Goal: Task Accomplishment & Management: Complete application form

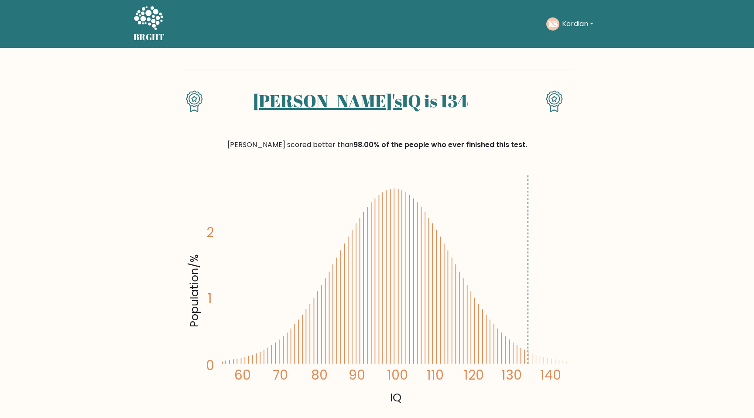
click at [572, 20] on button "Kordian" at bounding box center [577, 23] width 37 height 11
click at [559, 41] on link "Dashboard" at bounding box center [581, 42] width 69 height 14
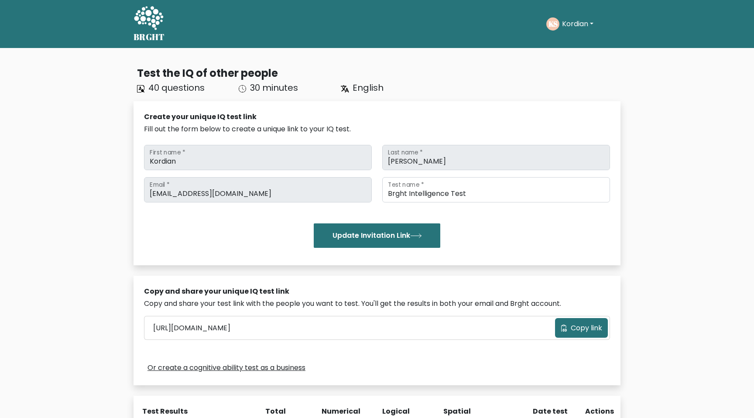
click at [574, 31] on div "KS Kordian Dashboard Profile Settings Logout" at bounding box center [583, 24] width 74 height 20
click at [590, 25] on button "Kordian" at bounding box center [577, 23] width 37 height 11
click at [574, 54] on link "Profile" at bounding box center [581, 56] width 69 height 14
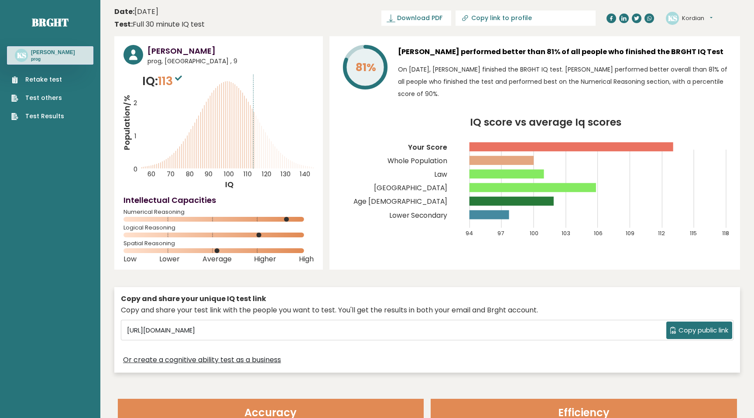
click at [37, 78] on link "Retake test" at bounding box center [37, 79] width 53 height 9
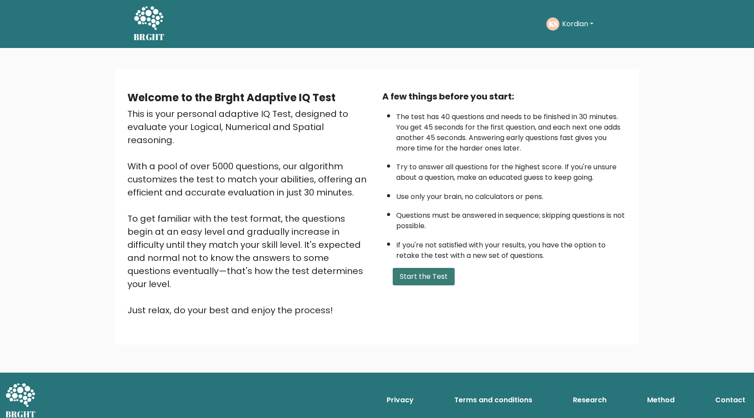
click at [438, 277] on button "Start the Test" at bounding box center [424, 276] width 62 height 17
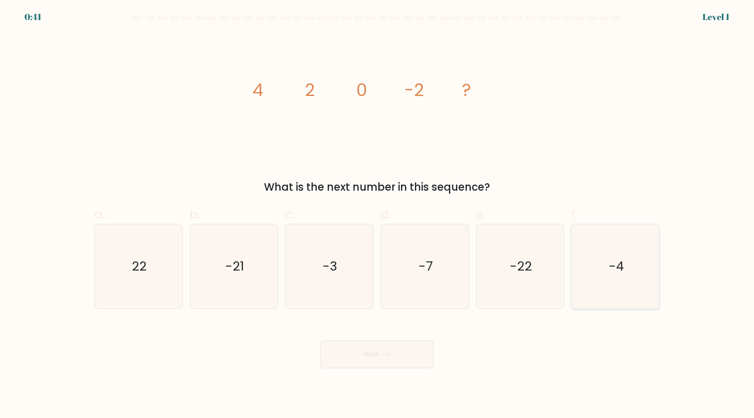
click at [619, 262] on text "-4" at bounding box center [616, 265] width 15 height 17
click at [377, 215] on input "f. -4" at bounding box center [377, 212] width 0 height 6
radio input "true"
click at [359, 352] on button "Next" at bounding box center [376, 354] width 113 height 28
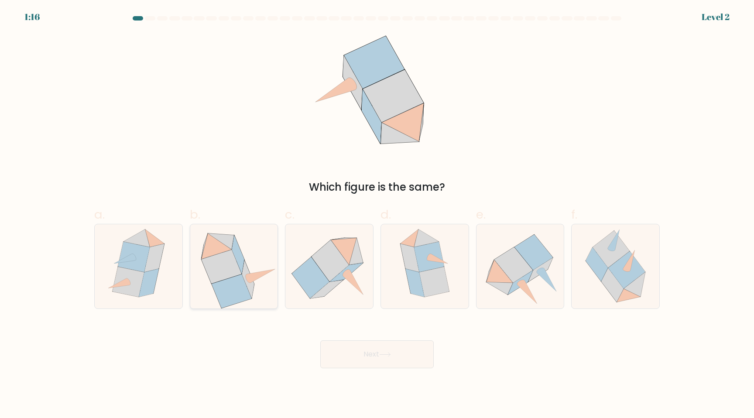
click at [247, 292] on icon at bounding box center [232, 292] width 40 height 34
click at [377, 215] on input "b." at bounding box center [377, 212] width 0 height 6
radio input "true"
click at [388, 357] on button "Next" at bounding box center [376, 354] width 113 height 28
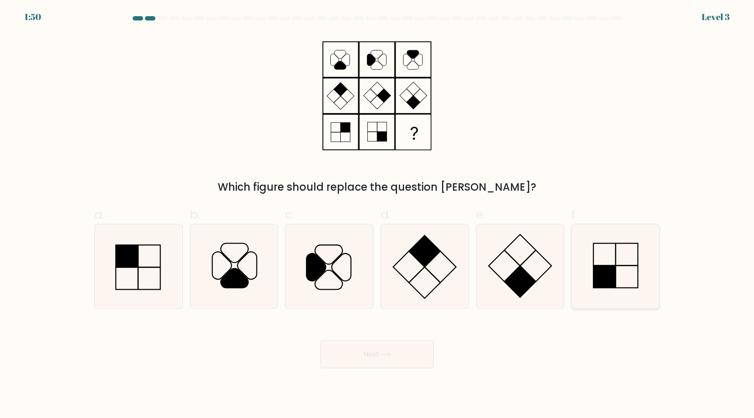
click at [612, 264] on icon at bounding box center [615, 266] width 84 height 84
click at [377, 215] on input "f." at bounding box center [377, 212] width 0 height 6
radio input "true"
click at [337, 361] on button "Next" at bounding box center [376, 354] width 113 height 28
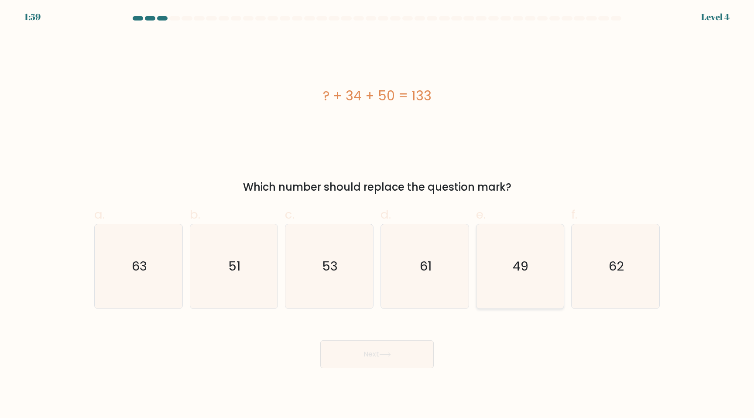
click at [515, 256] on icon "49" at bounding box center [520, 266] width 84 height 84
click at [377, 215] on input "e. 49" at bounding box center [377, 212] width 0 height 6
radio input "true"
click at [369, 349] on button "Next" at bounding box center [376, 354] width 113 height 28
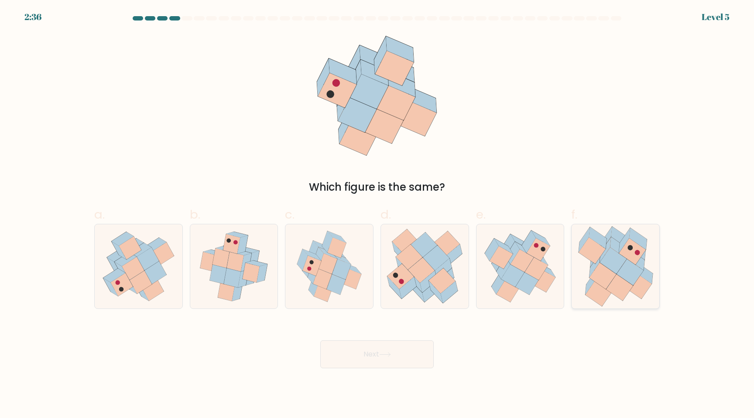
click at [633, 264] on icon at bounding box center [630, 272] width 27 height 26
click at [377, 215] on input "f." at bounding box center [377, 212] width 0 height 6
radio input "true"
click at [375, 357] on button "Next" at bounding box center [376, 354] width 113 height 28
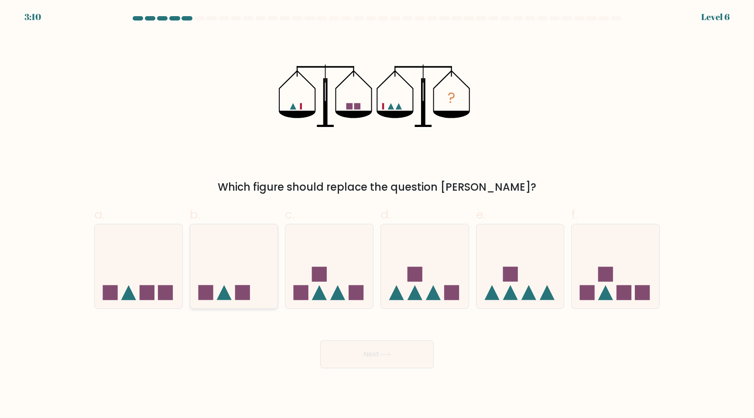
click at [227, 264] on icon at bounding box center [234, 266] width 88 height 72
click at [377, 215] on input "b." at bounding box center [377, 212] width 0 height 6
radio input "true"
click at [372, 362] on button "Next" at bounding box center [376, 354] width 113 height 28
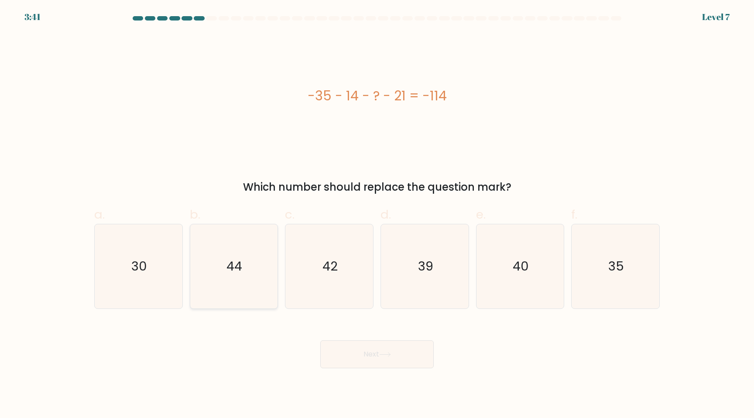
click at [235, 261] on text "44" at bounding box center [235, 265] width 16 height 17
click at [377, 215] on input "b. 44" at bounding box center [377, 212] width 0 height 6
radio input "true"
click at [377, 349] on button "Next" at bounding box center [376, 354] width 113 height 28
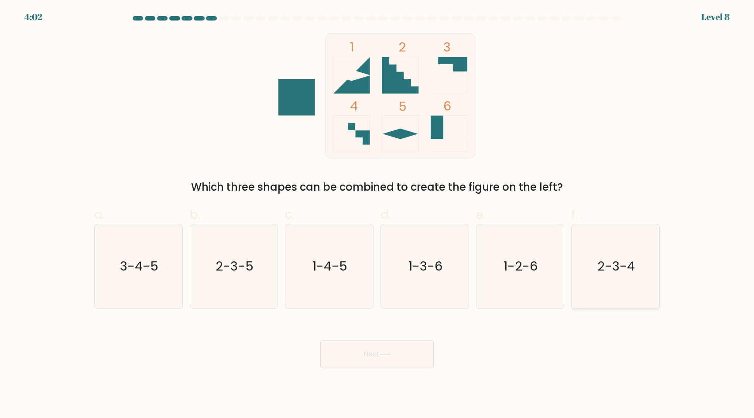
click at [605, 258] on text "2-3-4" at bounding box center [617, 265] width 38 height 17
click at [377, 215] on input "f. 2-3-4" at bounding box center [377, 212] width 0 height 6
radio input "true"
click at [388, 351] on button "Next" at bounding box center [376, 354] width 113 height 28
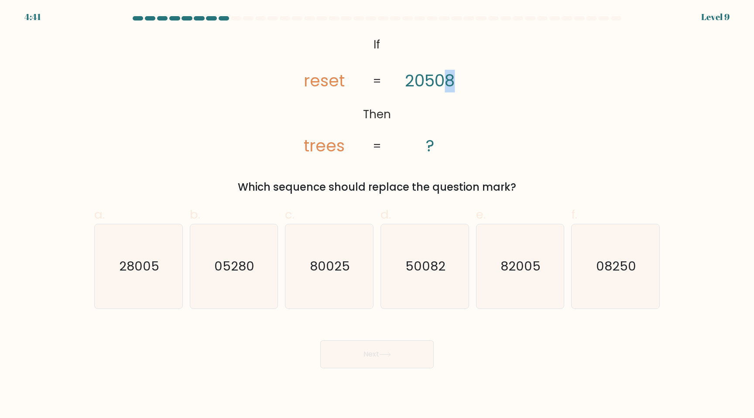
drag, startPoint x: 448, startPoint y: 80, endPoint x: 465, endPoint y: 80, distance: 17.0
click at [465, 80] on icon "@import url('https://fonts.googleapis.com/css?family=Abril+Fatface:400,100,100i…" at bounding box center [377, 95] width 204 height 125
click at [524, 273] on text "82005" at bounding box center [521, 265] width 40 height 17
click at [377, 215] on input "e. 82005" at bounding box center [377, 212] width 0 height 6
radio input "true"
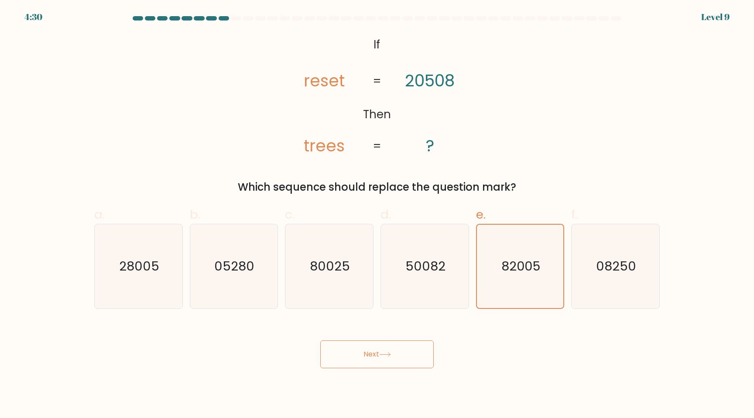
click at [370, 363] on button "Next" at bounding box center [376, 354] width 113 height 28
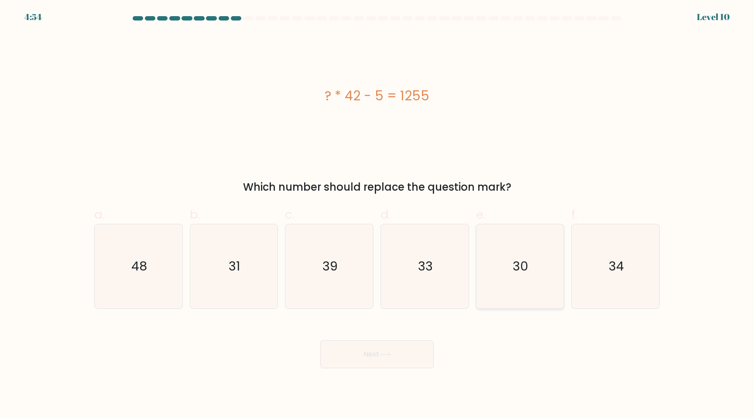
click at [530, 264] on icon "30" at bounding box center [520, 266] width 84 height 84
click at [377, 215] on input "e. 30" at bounding box center [377, 212] width 0 height 6
radio input "true"
click at [365, 349] on button "Next" at bounding box center [376, 354] width 113 height 28
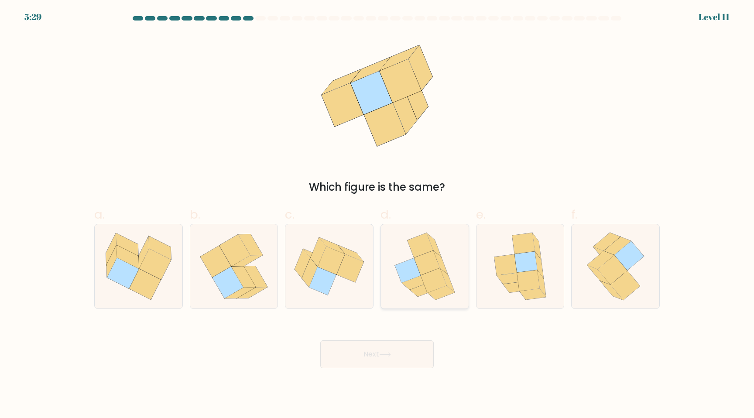
click at [438, 282] on icon at bounding box center [434, 280] width 26 height 24
click at [377, 215] on input "d." at bounding box center [377, 212] width 0 height 6
radio input "true"
click at [404, 355] on button "Next" at bounding box center [376, 354] width 113 height 28
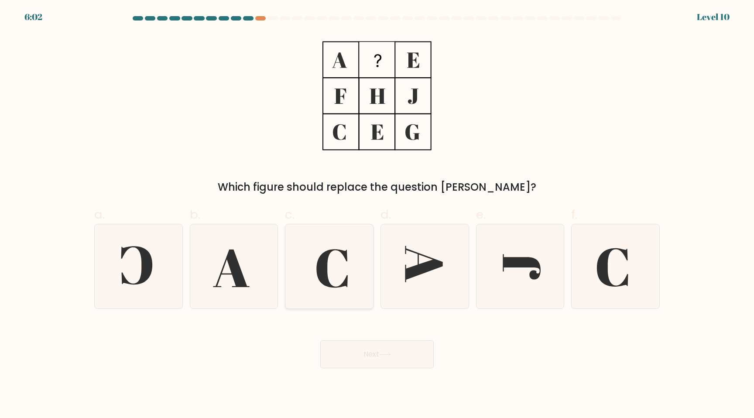
click at [342, 273] on icon at bounding box center [329, 266] width 84 height 84
click at [377, 215] on input "c." at bounding box center [377, 212] width 0 height 6
radio input "true"
click at [375, 356] on button "Next" at bounding box center [376, 354] width 113 height 28
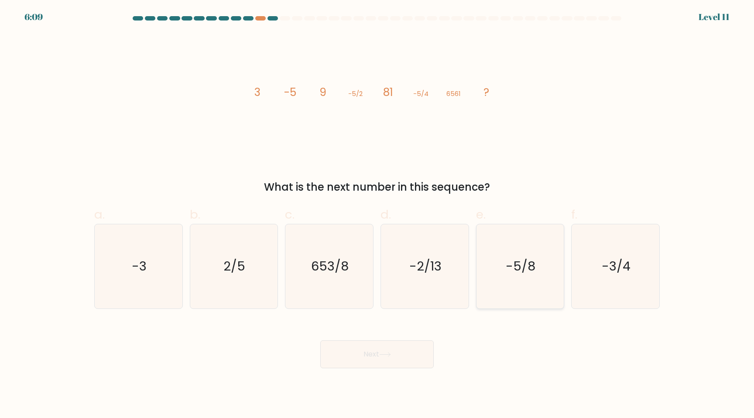
click at [520, 270] on text "-5/8" at bounding box center [521, 265] width 30 height 17
click at [377, 215] on input "e. -5/8" at bounding box center [377, 212] width 0 height 6
radio input "true"
click at [376, 349] on button "Next" at bounding box center [376, 354] width 113 height 28
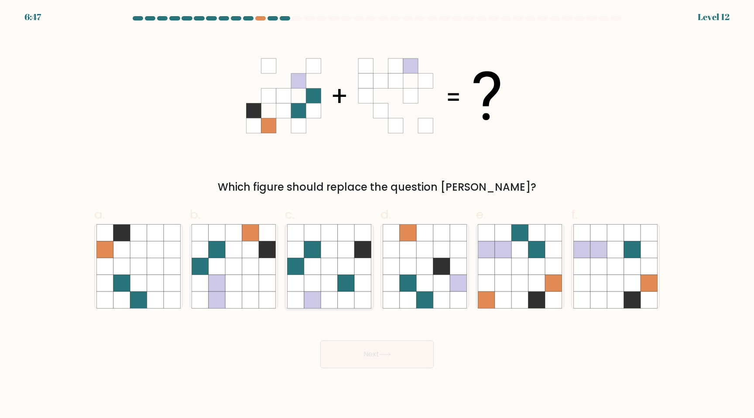
click at [320, 264] on icon at bounding box center [312, 266] width 17 height 17
click at [377, 215] on input "c." at bounding box center [377, 212] width 0 height 6
radio input "true"
click at [141, 255] on icon at bounding box center [138, 249] width 17 height 17
click at [377, 215] on input "a." at bounding box center [377, 212] width 0 height 6
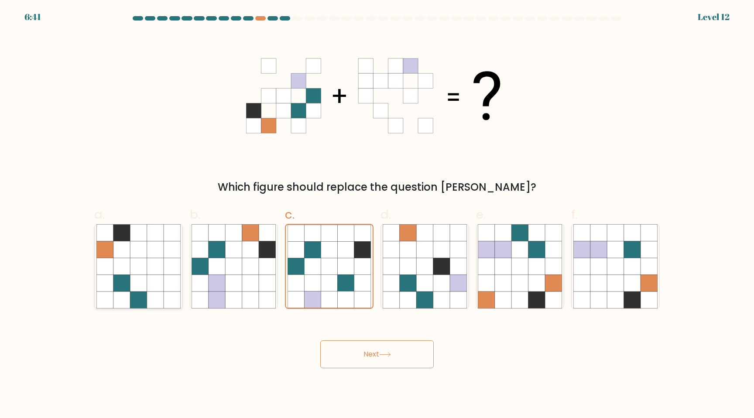
radio input "true"
click at [250, 271] on icon at bounding box center [250, 266] width 17 height 17
click at [377, 215] on input "b." at bounding box center [377, 212] width 0 height 6
radio input "true"
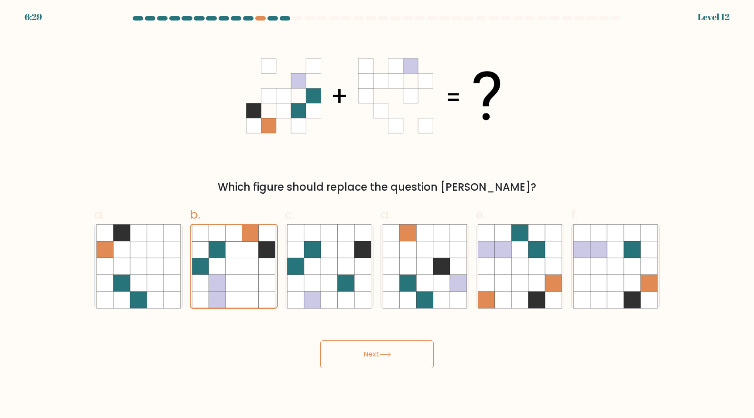
click at [344, 359] on button "Next" at bounding box center [376, 354] width 113 height 28
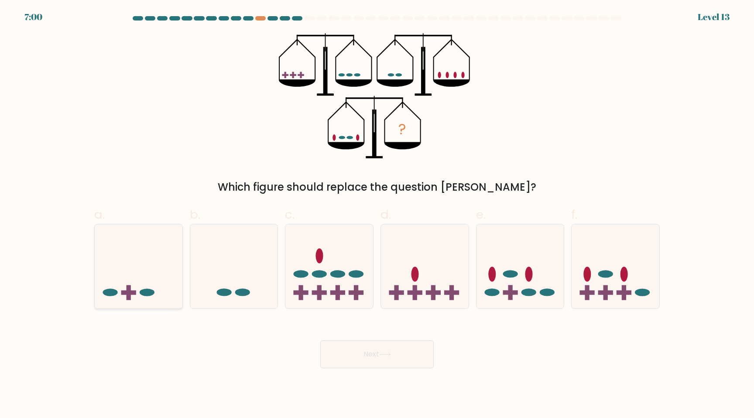
click at [133, 295] on icon at bounding box center [139, 266] width 88 height 72
click at [377, 215] on input "a." at bounding box center [377, 212] width 0 height 6
radio input "true"
click at [359, 359] on button "Next" at bounding box center [376, 354] width 113 height 28
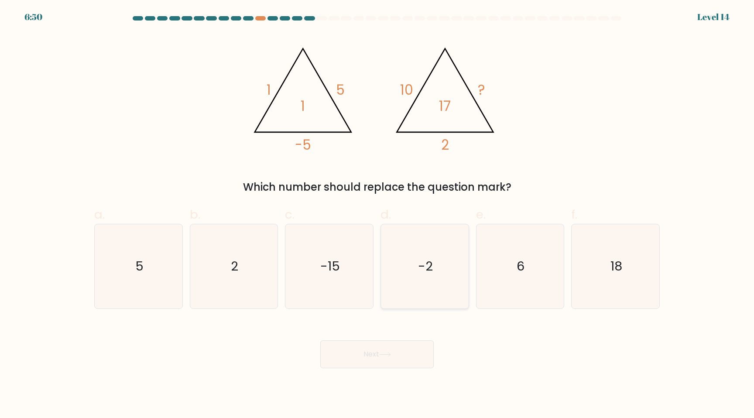
click at [451, 295] on icon "-2" at bounding box center [425, 266] width 84 height 84
click at [377, 215] on input "d. -2" at bounding box center [377, 212] width 0 height 6
radio input "true"
click at [401, 355] on button "Next" at bounding box center [376, 354] width 113 height 28
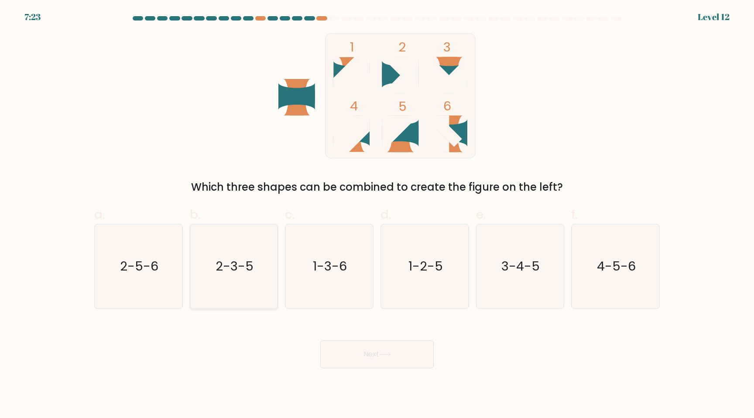
click at [238, 275] on icon "2-3-5" at bounding box center [234, 266] width 84 height 84
click at [377, 215] on input "b. 2-3-5" at bounding box center [377, 212] width 0 height 6
radio input "true"
click at [361, 353] on button "Next" at bounding box center [376, 354] width 113 height 28
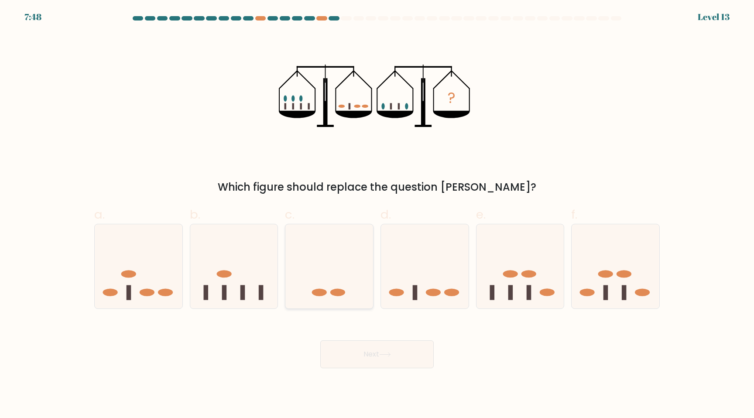
click at [312, 266] on icon at bounding box center [329, 266] width 88 height 72
click at [377, 215] on input "c." at bounding box center [377, 212] width 0 height 6
radio input "true"
click at [360, 347] on button "Next" at bounding box center [376, 354] width 113 height 28
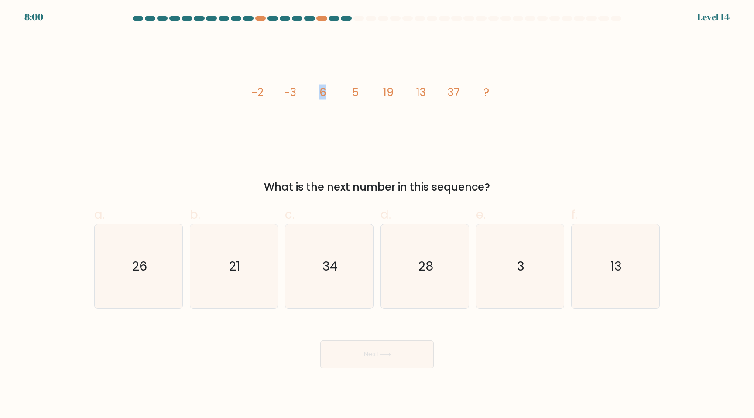
drag, startPoint x: 318, startPoint y: 92, endPoint x: 327, endPoint y: 93, distance: 9.6
click at [327, 93] on icon "image/svg+xml -2 -3 6 5 19 13 37 ?" at bounding box center [377, 95] width 262 height 125
drag, startPoint x: 285, startPoint y: 92, endPoint x: 300, endPoint y: 92, distance: 14.8
click at [300, 92] on icon "image/svg+xml -2 -3 6 5 19 13 37 ?" at bounding box center [377, 95] width 262 height 125
click at [230, 268] on text "21" at bounding box center [234, 265] width 11 height 17
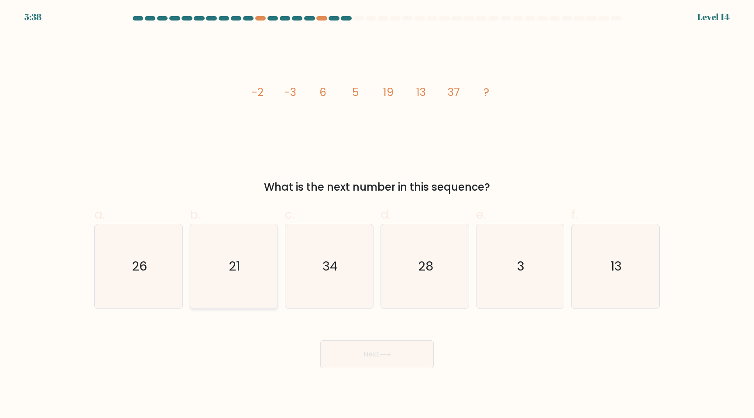
click at [377, 215] on input "b. 21" at bounding box center [377, 212] width 0 height 6
radio input "true"
click at [356, 352] on button "Next" at bounding box center [376, 354] width 113 height 28
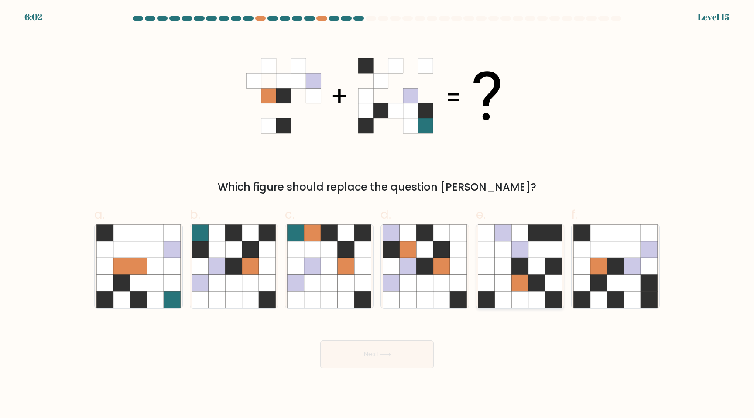
click at [542, 285] on icon at bounding box center [536, 283] width 17 height 17
click at [377, 215] on input "e." at bounding box center [377, 212] width 0 height 6
radio input "true"
click at [367, 351] on button "Next" at bounding box center [376, 354] width 113 height 28
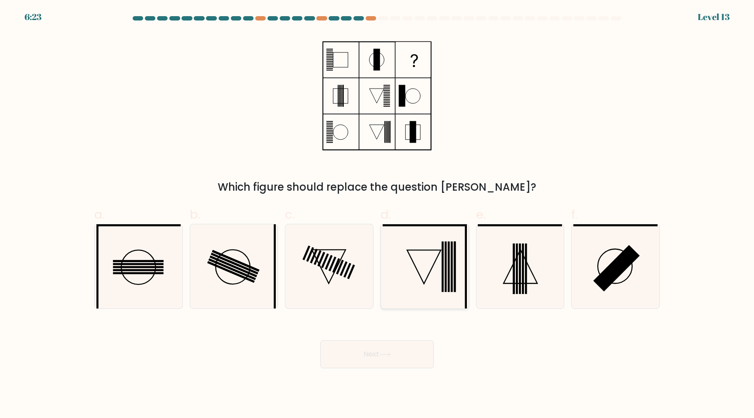
click at [439, 278] on icon at bounding box center [425, 266] width 84 height 84
click at [377, 215] on input "d." at bounding box center [377, 212] width 0 height 6
radio input "true"
click at [399, 354] on button "Next" at bounding box center [376, 354] width 113 height 28
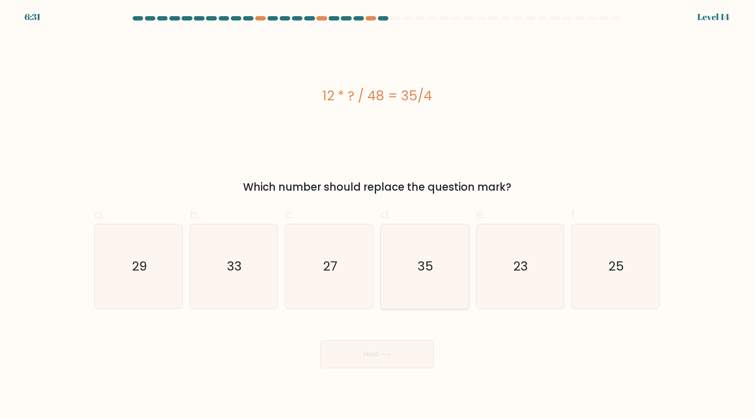
click at [424, 259] on text "35" at bounding box center [426, 265] width 16 height 17
click at [377, 215] on input "d. 35" at bounding box center [377, 212] width 0 height 6
radio input "true"
click at [390, 358] on button "Next" at bounding box center [376, 354] width 113 height 28
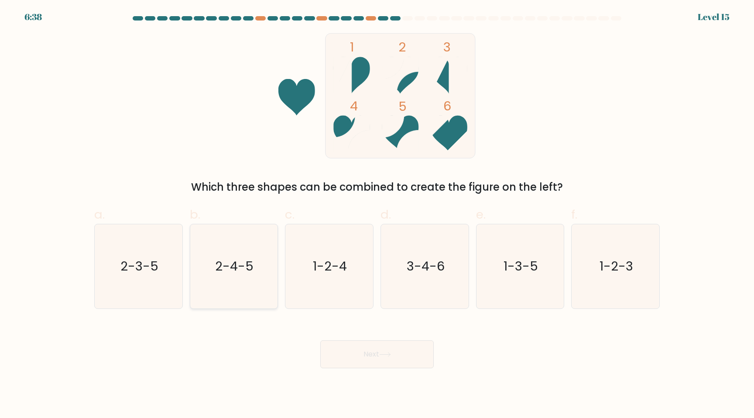
click at [242, 253] on icon "2-4-5" at bounding box center [234, 266] width 84 height 84
click at [377, 215] on input "b. 2-4-5" at bounding box center [377, 212] width 0 height 6
radio input "true"
click at [377, 353] on button "Next" at bounding box center [376, 354] width 113 height 28
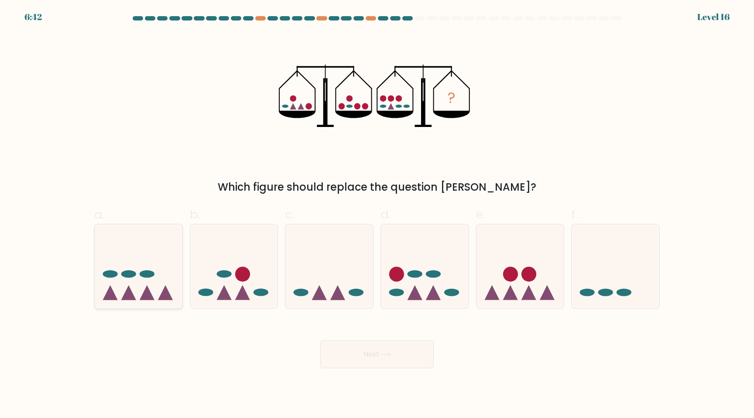
click at [133, 269] on icon at bounding box center [139, 266] width 88 height 72
click at [377, 215] on input "a." at bounding box center [377, 212] width 0 height 6
radio input "true"
click at [395, 352] on button "Next" at bounding box center [376, 354] width 113 height 28
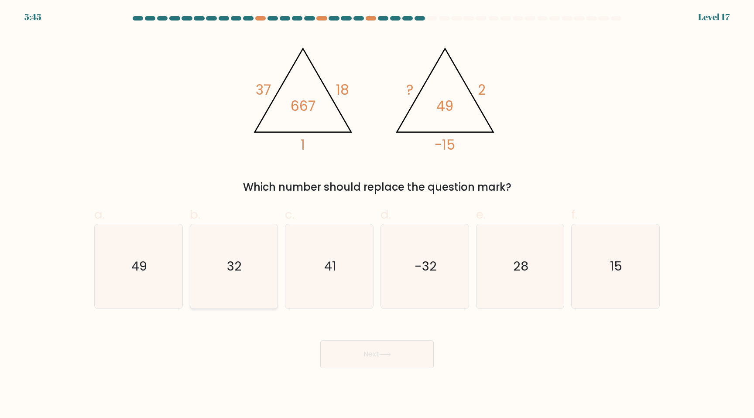
click at [247, 271] on icon "32" at bounding box center [234, 266] width 84 height 84
click at [377, 215] on input "b. 32" at bounding box center [377, 212] width 0 height 6
radio input "true"
click at [375, 357] on button "Next" at bounding box center [376, 354] width 113 height 28
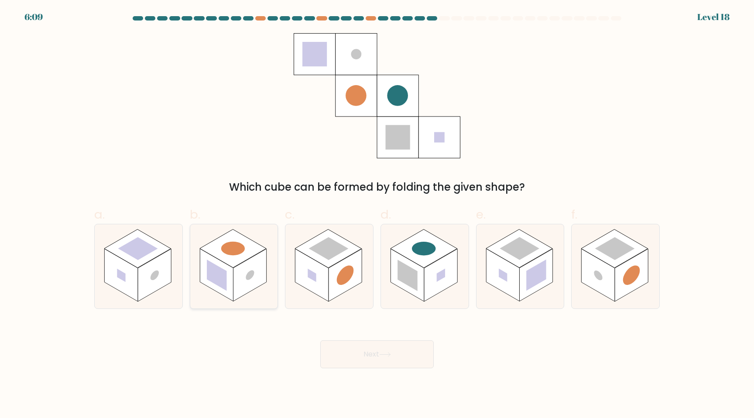
click at [237, 255] on circle at bounding box center [233, 248] width 34 height 19
click at [377, 215] on input "b." at bounding box center [377, 212] width 0 height 6
radio input "true"
click at [364, 348] on button "Next" at bounding box center [376, 354] width 113 height 28
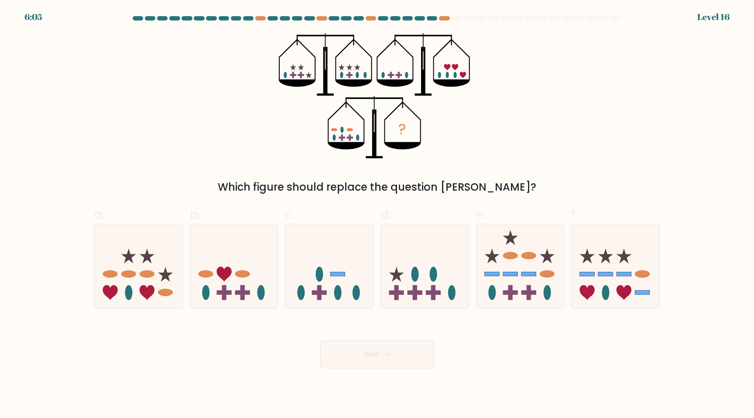
click at [351, 139] on icon "?" at bounding box center [377, 95] width 196 height 125
click at [242, 287] on rect at bounding box center [242, 292] width 4 height 15
click at [377, 215] on input "b." at bounding box center [377, 212] width 0 height 6
radio input "true"
click at [344, 352] on button "Next" at bounding box center [376, 354] width 113 height 28
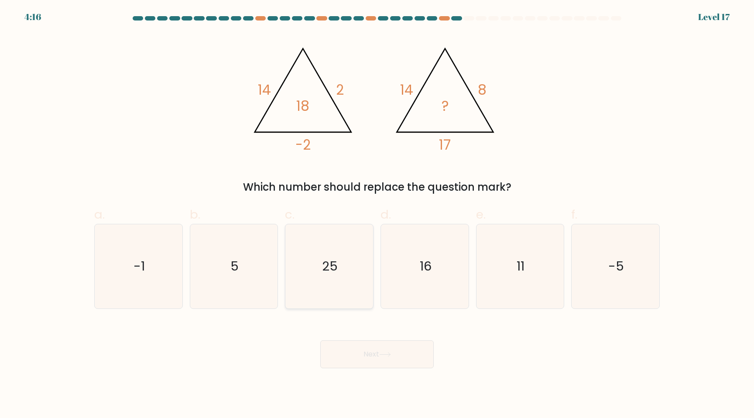
click at [313, 268] on icon "25" at bounding box center [329, 266] width 84 height 84
click at [377, 215] on input "c. 25" at bounding box center [377, 212] width 0 height 6
radio input "true"
click at [515, 269] on icon "11" at bounding box center [520, 266] width 84 height 84
click at [377, 215] on input "e. 11" at bounding box center [377, 212] width 0 height 6
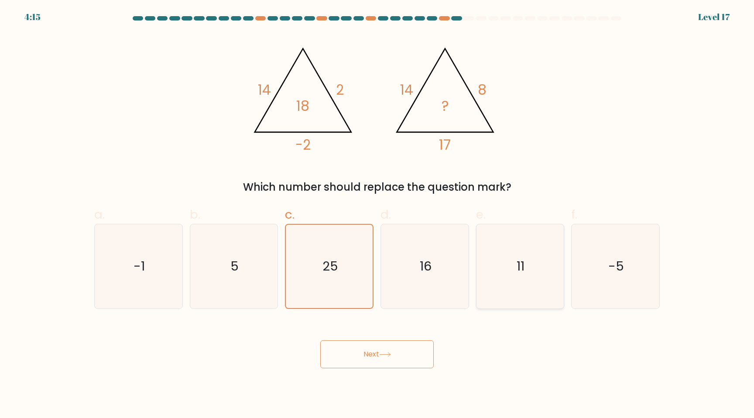
radio input "true"
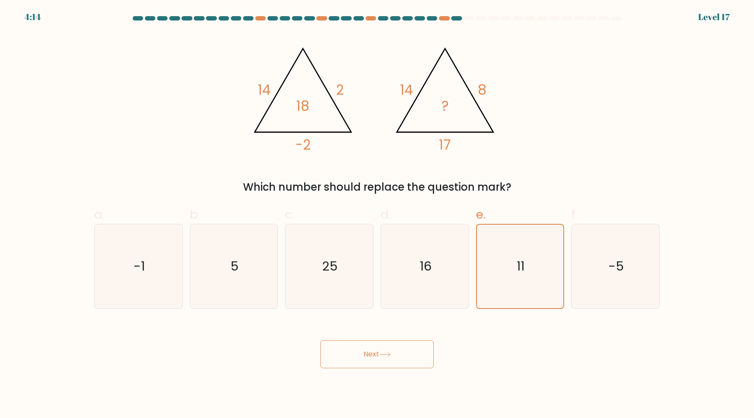
click at [382, 363] on button "Next" at bounding box center [376, 354] width 113 height 28
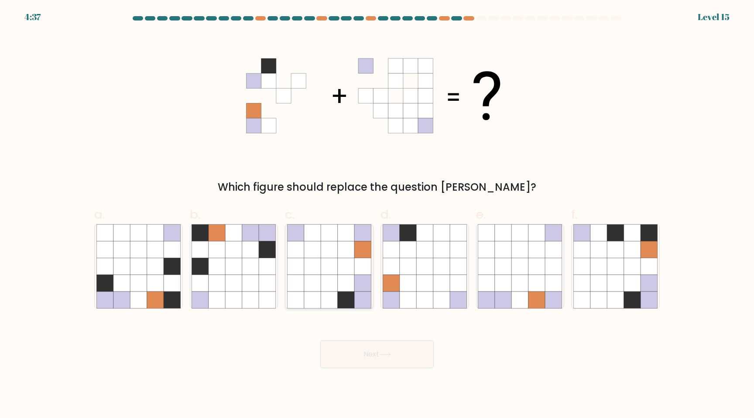
click at [343, 268] on icon at bounding box center [346, 266] width 17 height 17
click at [377, 215] on input "c." at bounding box center [377, 212] width 0 height 6
radio input "true"
click at [373, 357] on button "Next" at bounding box center [376, 354] width 113 height 28
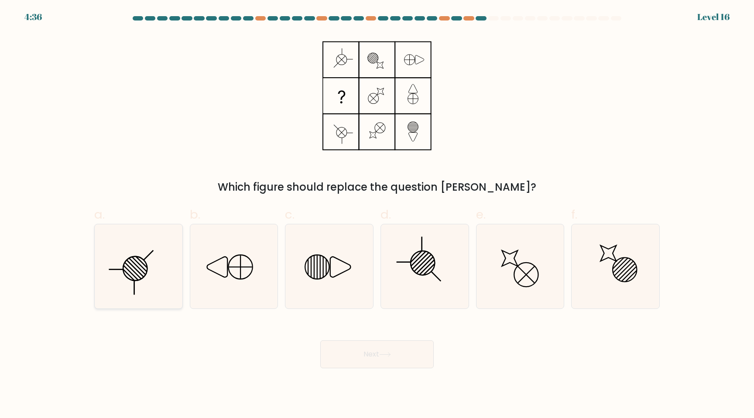
click at [159, 264] on icon at bounding box center [138, 266] width 84 height 84
click at [377, 215] on input "a." at bounding box center [377, 212] width 0 height 6
radio input "true"
click at [416, 276] on icon at bounding box center [425, 266] width 84 height 84
click at [377, 215] on input "d." at bounding box center [377, 212] width 0 height 6
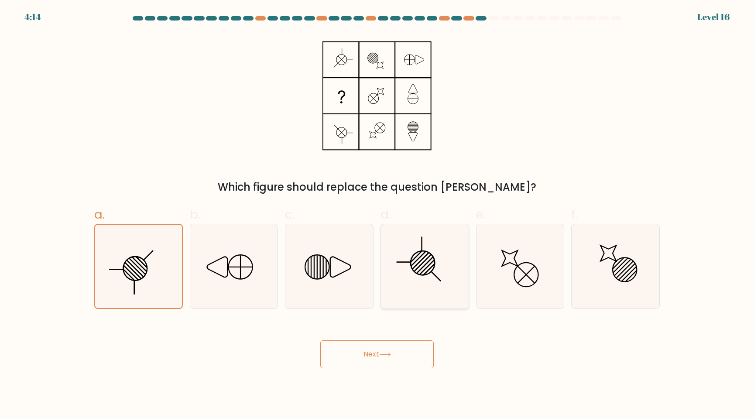
radio input "true"
click at [145, 264] on icon at bounding box center [138, 266] width 84 height 84
click at [377, 215] on input "a." at bounding box center [377, 212] width 0 height 6
radio input "true"
click at [395, 350] on button "Next" at bounding box center [376, 354] width 113 height 28
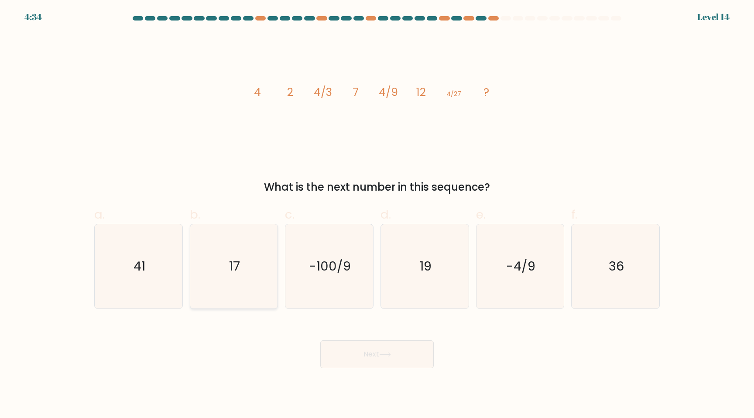
click at [245, 244] on icon "17" at bounding box center [234, 266] width 84 height 84
click at [377, 215] on input "b. 17" at bounding box center [377, 212] width 0 height 6
radio input "true"
click at [410, 363] on button "Next" at bounding box center [376, 354] width 113 height 28
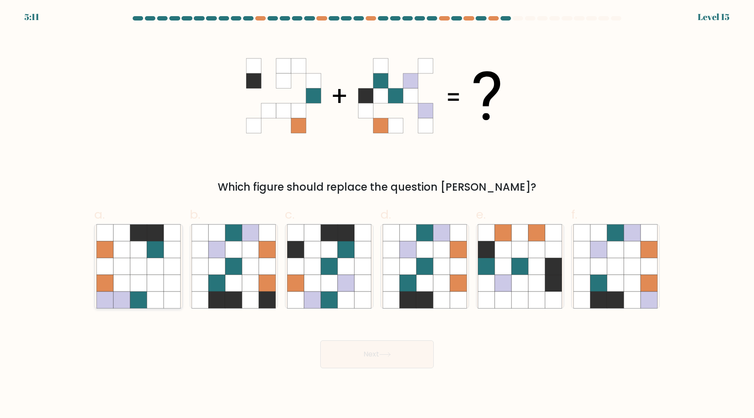
click at [143, 281] on icon at bounding box center [138, 283] width 17 height 17
click at [377, 215] on input "a." at bounding box center [377, 212] width 0 height 6
radio input "true"
click at [431, 276] on icon at bounding box center [424, 283] width 17 height 17
click at [377, 215] on input "d." at bounding box center [377, 212] width 0 height 6
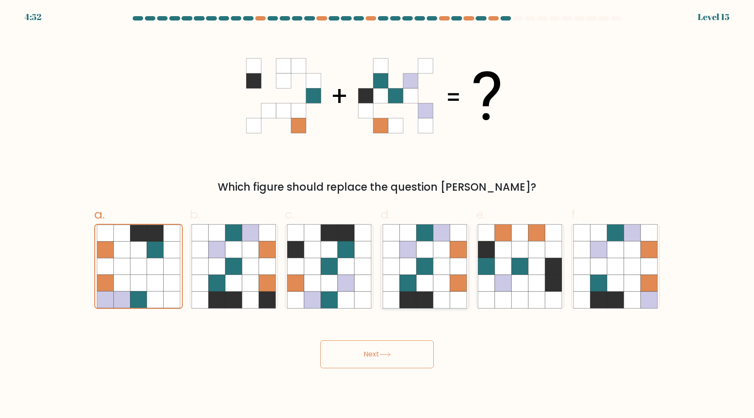
radio input "true"
click at [399, 349] on button "Next" at bounding box center [376, 354] width 113 height 28
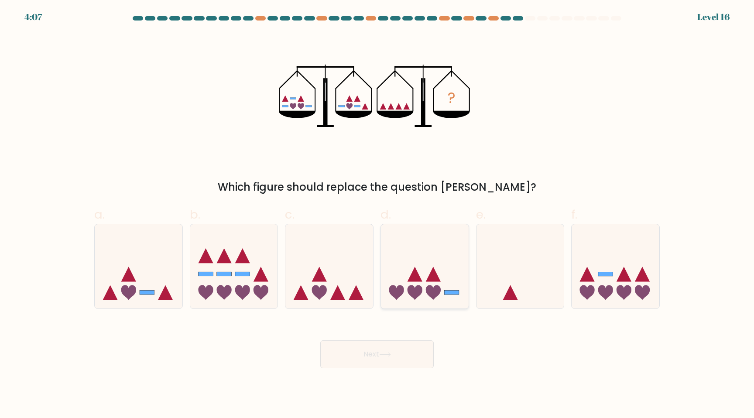
click at [424, 250] on icon at bounding box center [425, 266] width 88 height 72
click at [377, 215] on input "d." at bounding box center [377, 212] width 0 height 6
radio input "true"
click at [392, 350] on button "Next" at bounding box center [376, 354] width 113 height 28
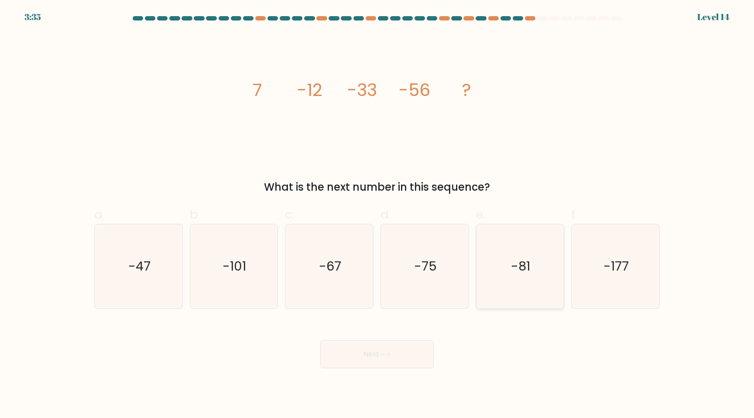
click at [505, 278] on icon "-81" at bounding box center [520, 266] width 84 height 84
click at [377, 215] on input "e. -81" at bounding box center [377, 212] width 0 height 6
radio input "true"
click at [380, 357] on button "Next" at bounding box center [376, 354] width 113 height 28
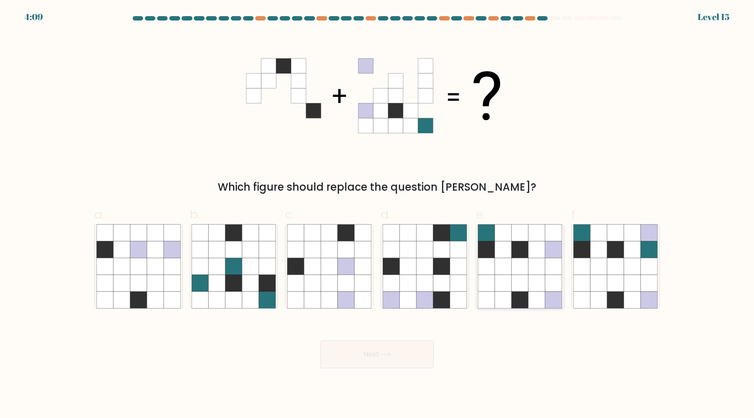
click at [532, 268] on icon at bounding box center [536, 266] width 17 height 17
click at [377, 215] on input "e." at bounding box center [377, 212] width 0 height 6
radio input "true"
click at [370, 357] on button "Next" at bounding box center [376, 354] width 113 height 28
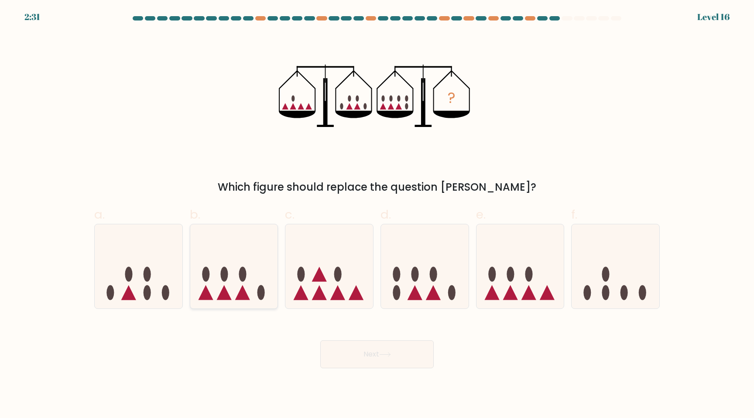
click at [241, 283] on icon at bounding box center [234, 266] width 88 height 72
click at [377, 215] on input "b." at bounding box center [377, 212] width 0 height 6
radio input "true"
click at [356, 288] on icon at bounding box center [356, 292] width 15 height 15
click at [377, 215] on input "c." at bounding box center [377, 212] width 0 height 6
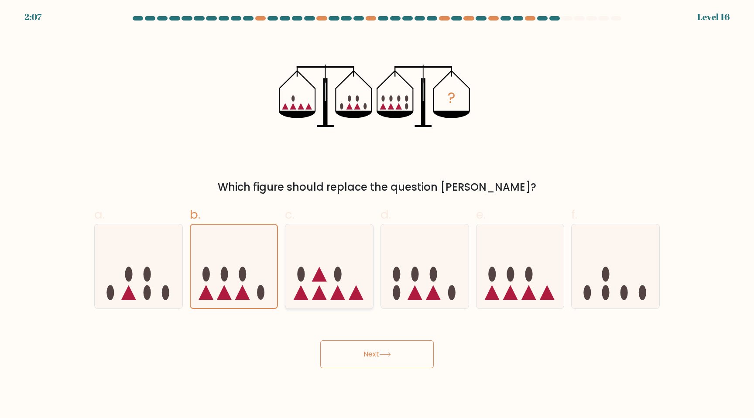
radio input "true"
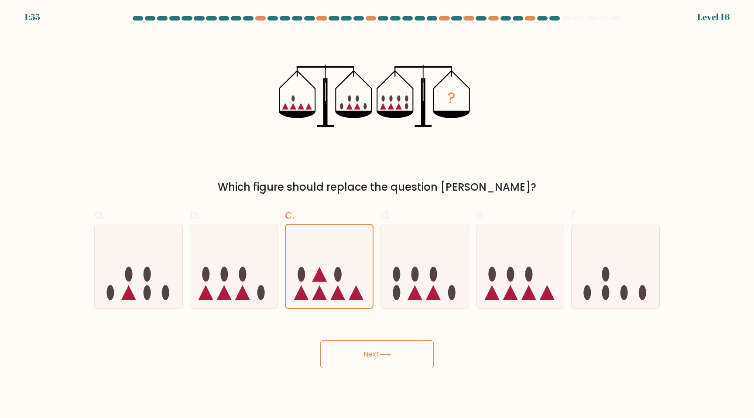
click at [362, 353] on button "Next" at bounding box center [376, 354] width 113 height 28
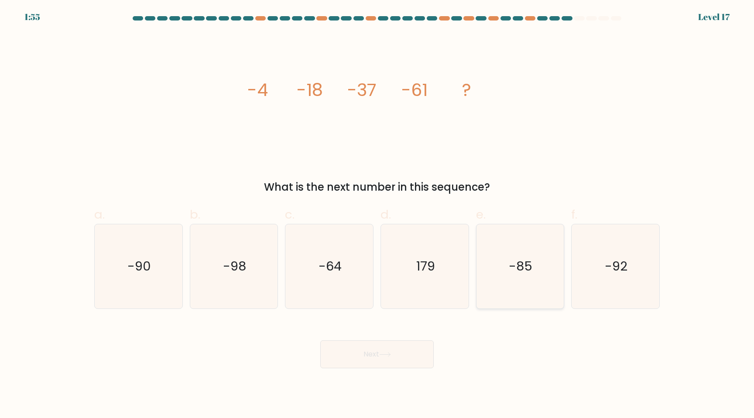
click at [519, 267] on text "-85" at bounding box center [521, 265] width 24 height 17
click at [377, 215] on input "e. -85" at bounding box center [377, 212] width 0 height 6
radio input "true"
click at [158, 277] on icon "-90" at bounding box center [138, 266] width 84 height 84
click at [377, 215] on input "a. -90" at bounding box center [377, 212] width 0 height 6
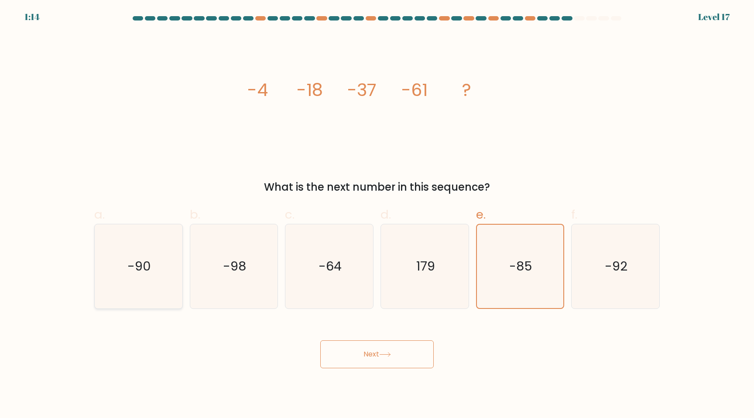
radio input "true"
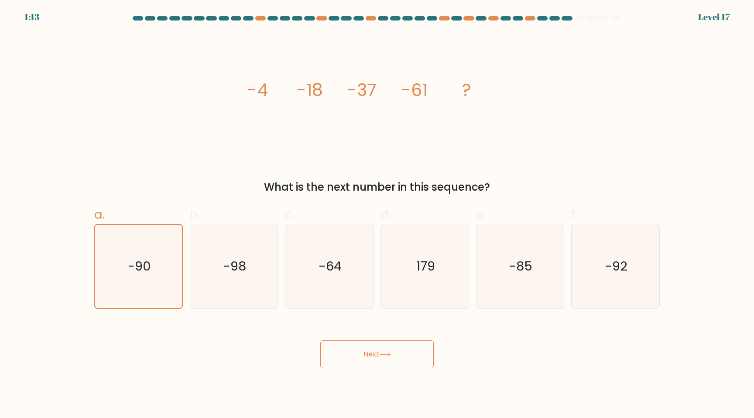
click at [354, 351] on button "Next" at bounding box center [376, 354] width 113 height 28
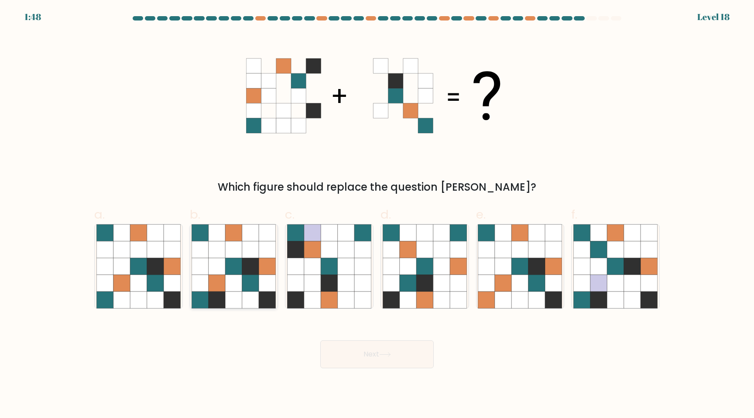
click at [247, 243] on icon at bounding box center [250, 249] width 17 height 17
click at [377, 215] on input "b." at bounding box center [377, 212] width 0 height 6
radio input "true"
click at [361, 348] on button "Next" at bounding box center [376, 354] width 113 height 28
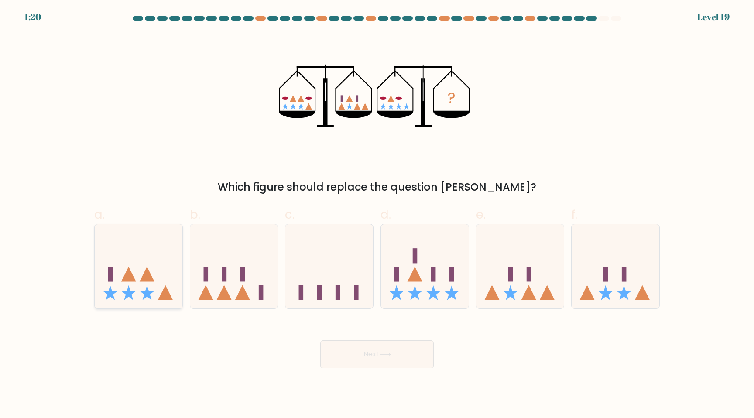
click at [161, 271] on icon at bounding box center [139, 266] width 88 height 72
click at [377, 215] on input "a." at bounding box center [377, 212] width 0 height 6
radio input "true"
click at [371, 360] on button "Next" at bounding box center [376, 354] width 113 height 28
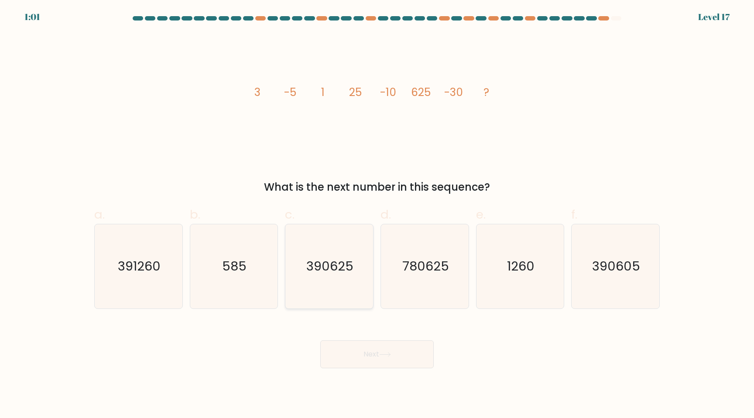
click at [348, 268] on text "390625" at bounding box center [330, 265] width 47 height 17
click at [377, 215] on input "c. 390625" at bounding box center [377, 212] width 0 height 6
radio input "true"
click at [388, 361] on button "Next" at bounding box center [376, 354] width 113 height 28
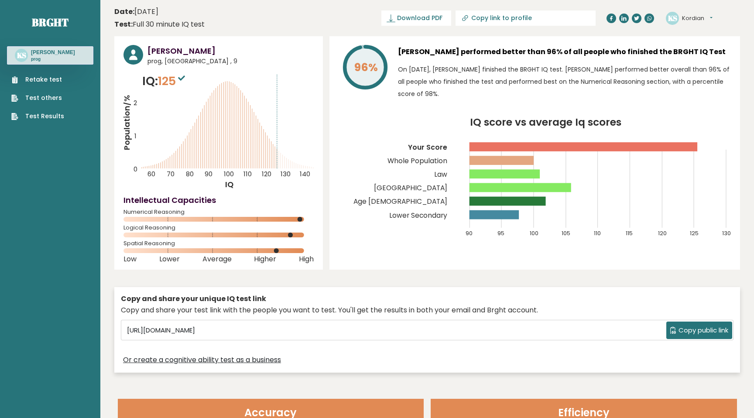
click at [686, 329] on span "Copy public link" at bounding box center [704, 331] width 50 height 10
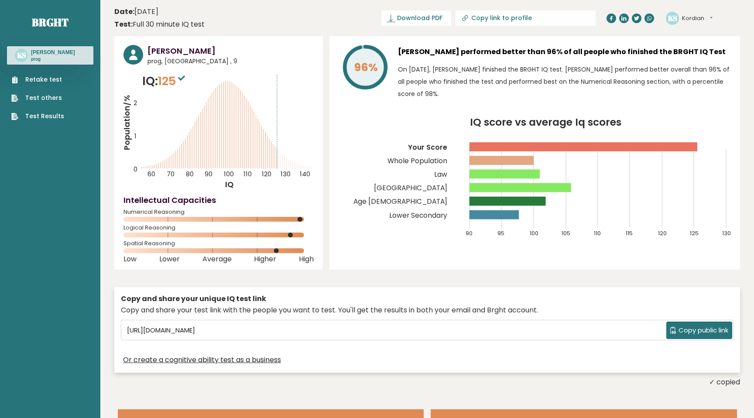
click at [683, 21] on button "Kordian" at bounding box center [697, 18] width 31 height 9
click at [687, 31] on link "Dashboard" at bounding box center [705, 32] width 45 height 12
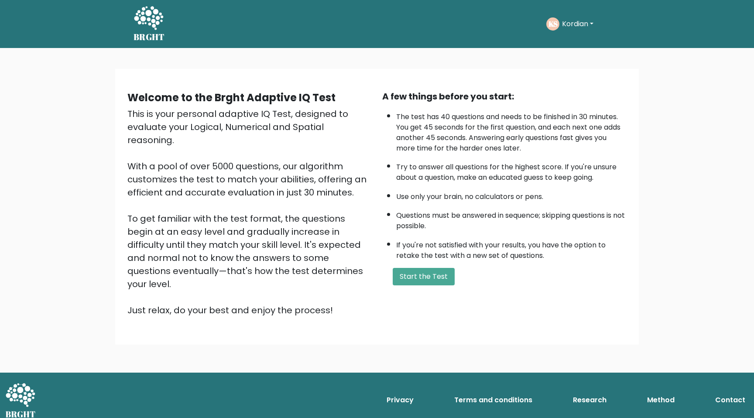
click at [586, 25] on button "Kordian" at bounding box center [577, 23] width 37 height 11
click at [570, 38] on ul "Dashboard Profile Settings Logout" at bounding box center [581, 71] width 70 height 80
click at [569, 21] on button "Kordian" at bounding box center [577, 23] width 37 height 11
click at [566, 42] on link "Dashboard" at bounding box center [581, 47] width 69 height 14
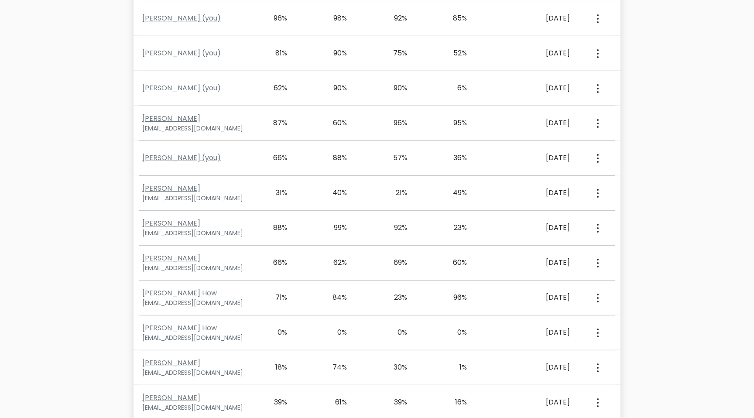
scroll to position [217, 0]
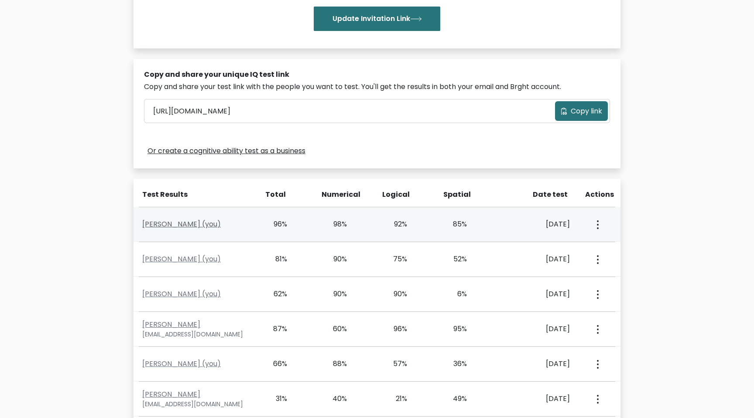
click at [183, 224] on link "Kordian Sasiela (you)" at bounding box center [181, 224] width 79 height 10
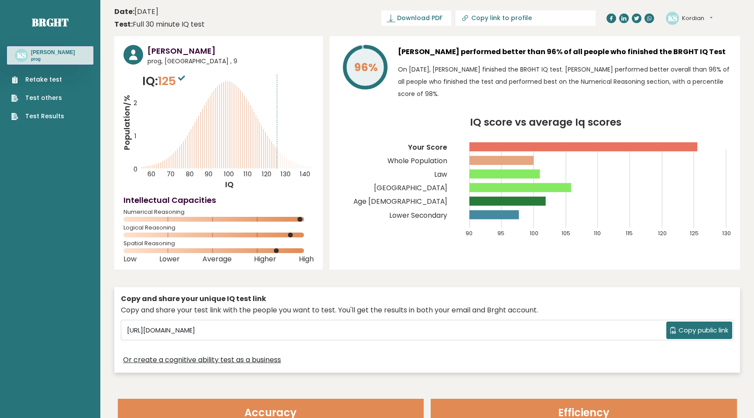
click at [208, 145] on icon "Population/% IQ 0 1 2 60 70 80 90 100 110 120 130 140" at bounding box center [219, 130] width 190 height 117
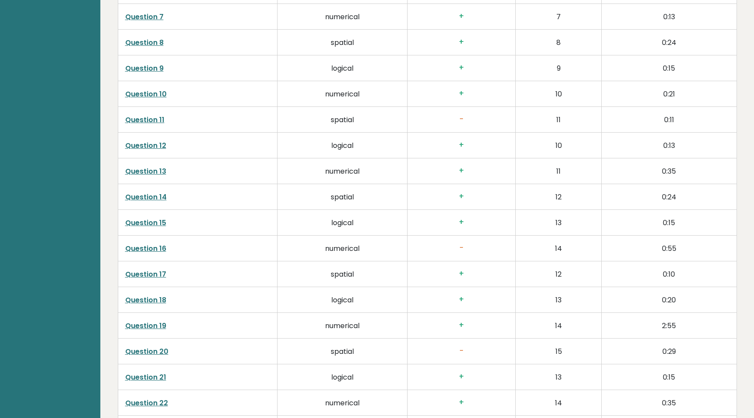
scroll to position [1592, 0]
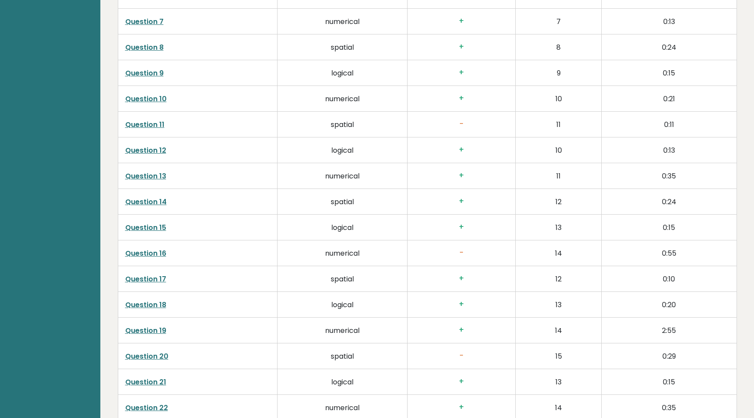
click at [154, 124] on link "Question 11" at bounding box center [144, 125] width 39 height 10
click at [154, 255] on link "Question 16" at bounding box center [145, 253] width 41 height 10
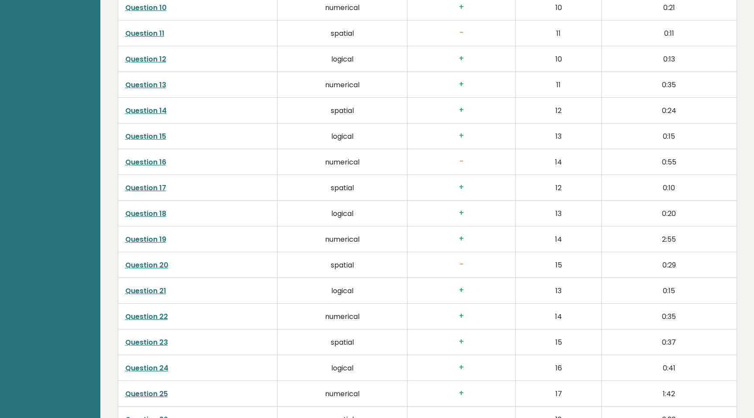
scroll to position [1685, 0]
click at [161, 264] on link "Question 20" at bounding box center [146, 264] width 43 height 10
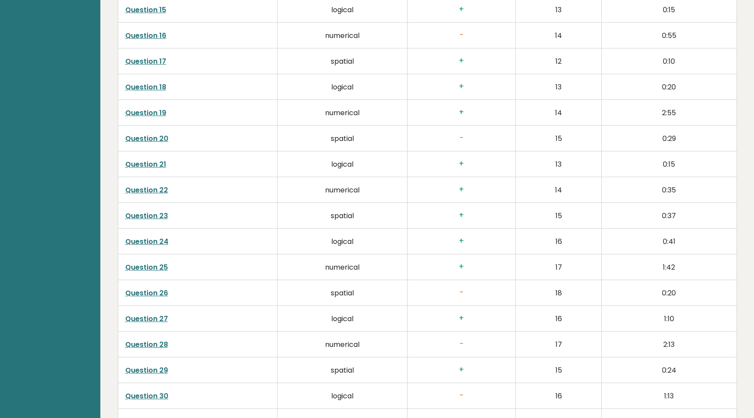
scroll to position [1811, 0]
click at [145, 292] on link "Question 26" at bounding box center [146, 292] width 43 height 10
click at [149, 344] on link "Question 28" at bounding box center [146, 344] width 43 height 10
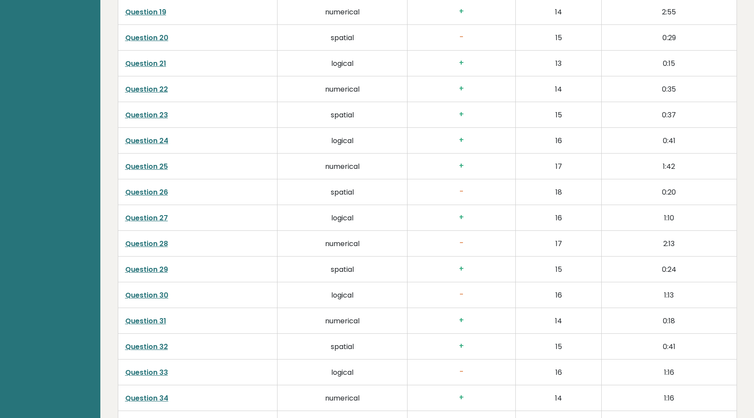
scroll to position [1913, 0]
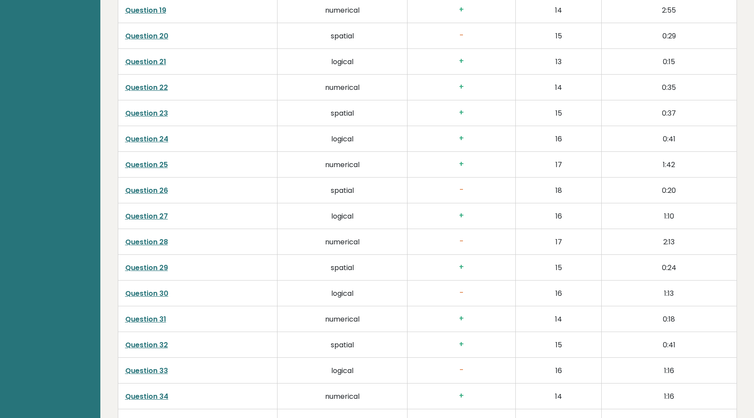
click at [158, 294] on link "Question 30" at bounding box center [146, 293] width 43 height 10
click at [160, 370] on link "Question 33" at bounding box center [146, 371] width 43 height 10
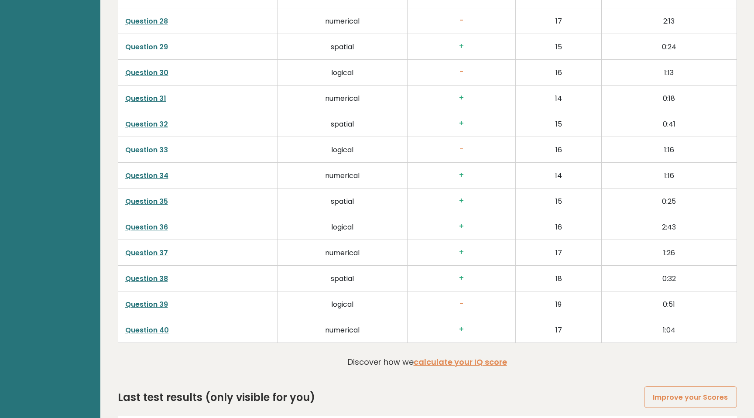
scroll to position [2143, 0]
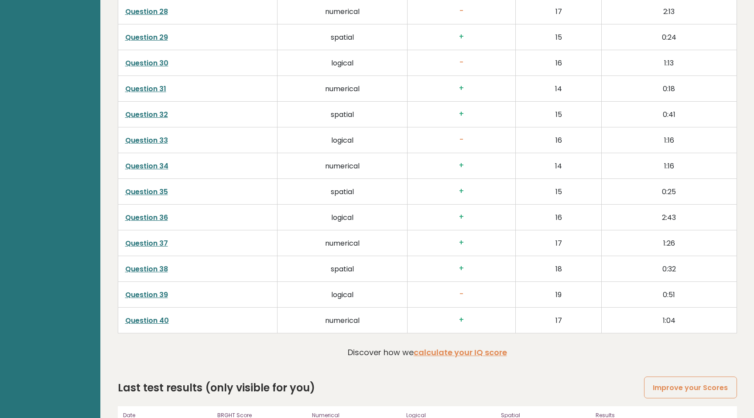
click at [141, 295] on link "Question 39" at bounding box center [146, 295] width 43 height 10
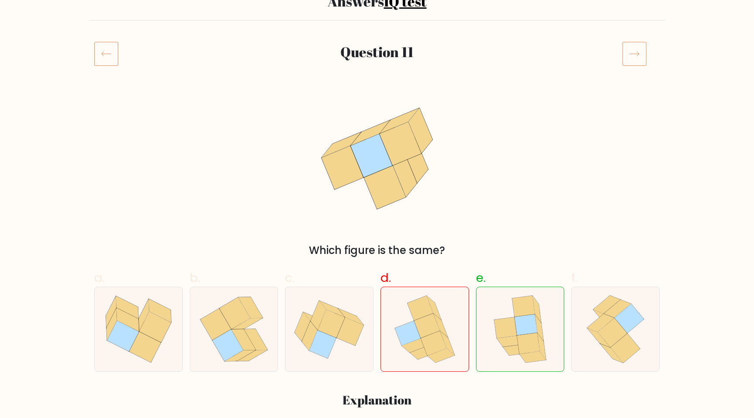
scroll to position [80, 0]
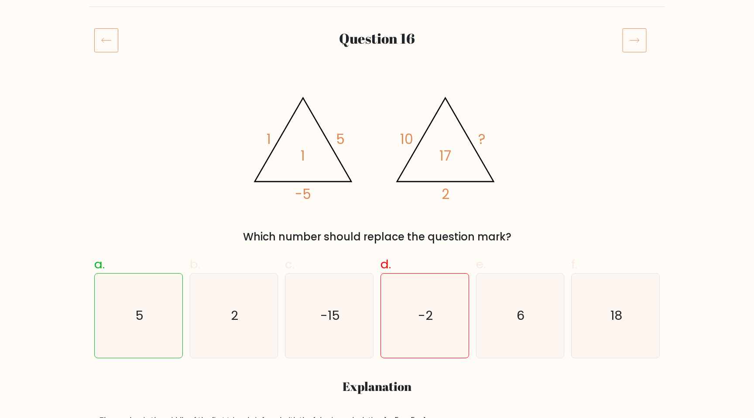
scroll to position [107, 0]
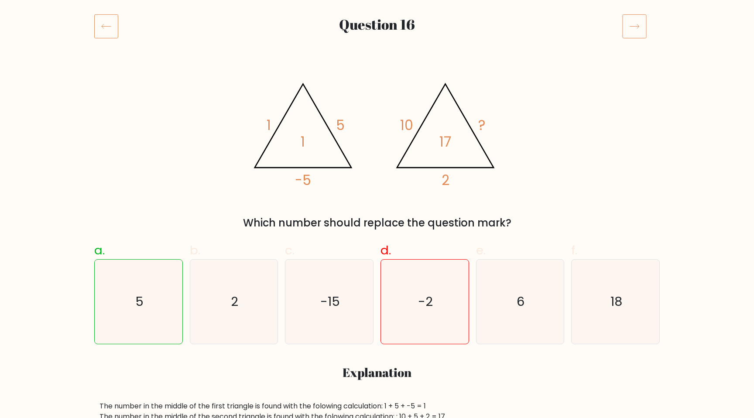
click at [474, 92] on icon "@import url('[URL][DOMAIN_NAME]); 1 5 -5 1 @import url('[URL][DOMAIN_NAME]); 10…" at bounding box center [377, 131] width 262 height 125
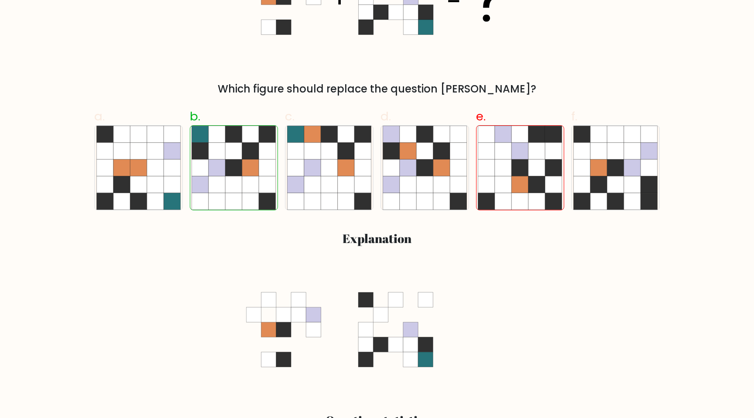
scroll to position [240, 0]
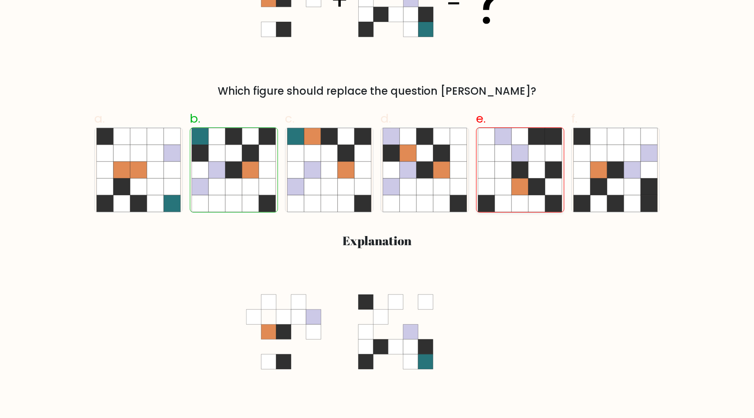
click at [513, 202] on icon at bounding box center [520, 203] width 17 height 17
radio input "true"
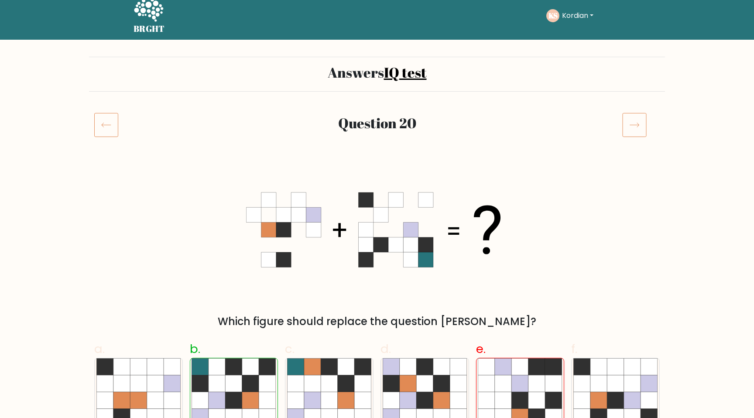
scroll to position [3, 0]
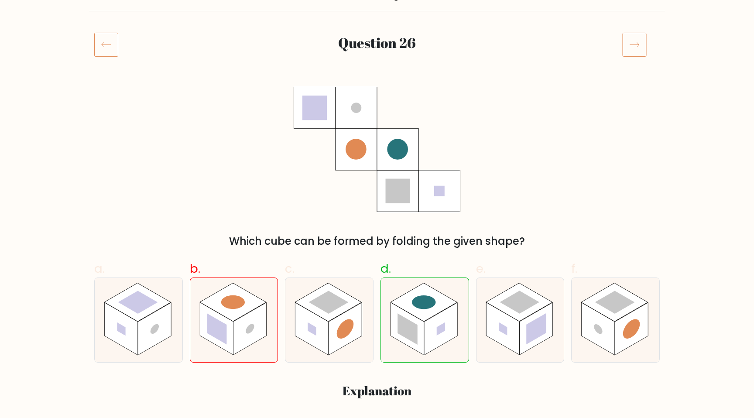
scroll to position [84, 0]
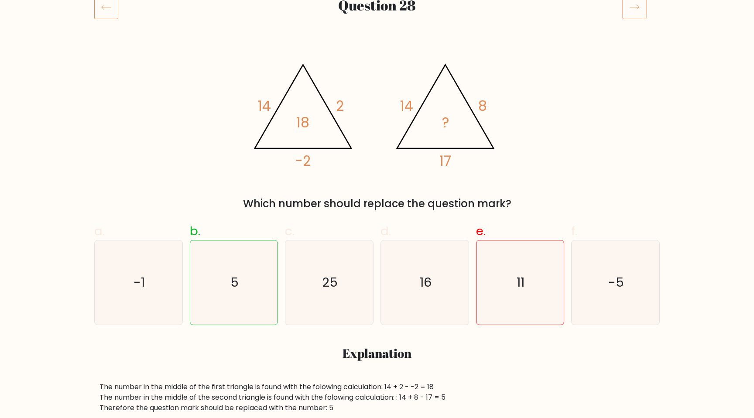
scroll to position [126, 0]
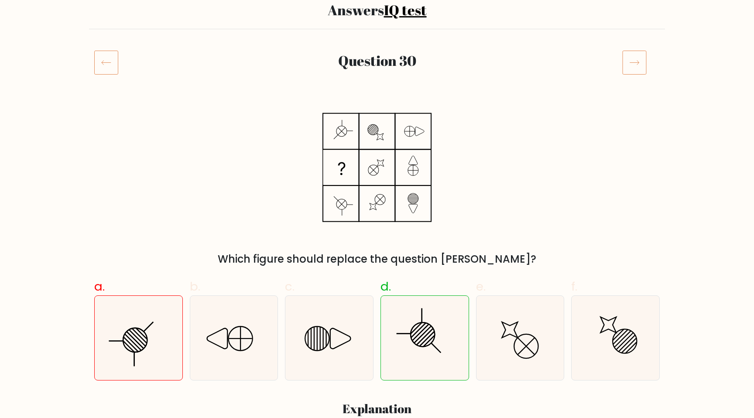
scroll to position [72, 0]
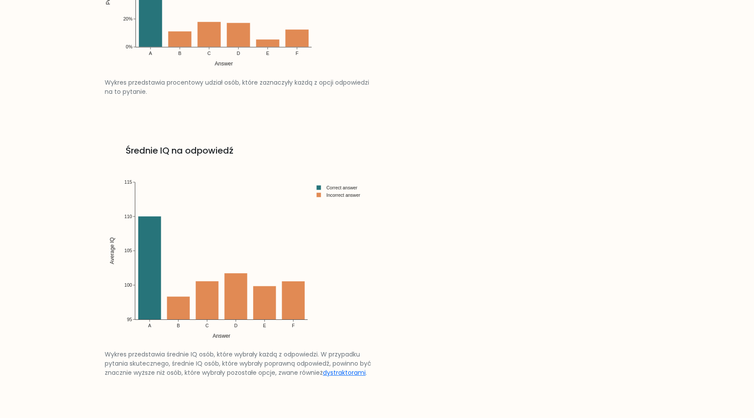
scroll to position [1216, 0]
